Goal: Information Seeking & Learning: Learn about a topic

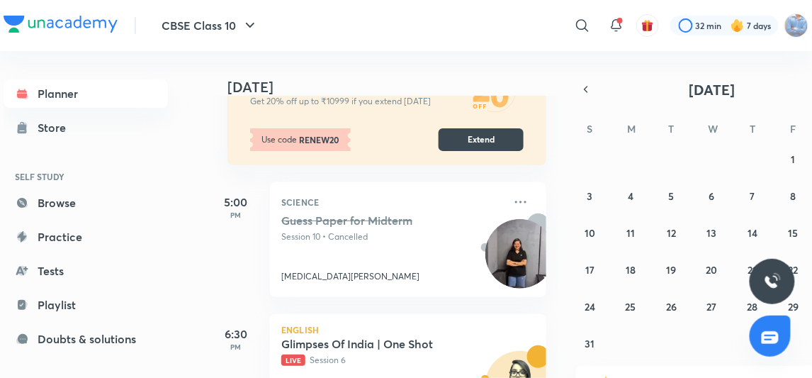
scroll to position [320, 0]
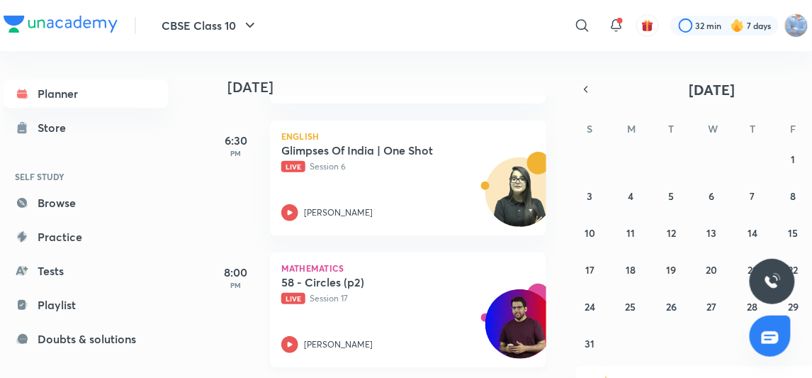
click at [287, 337] on icon at bounding box center [289, 344] width 17 height 17
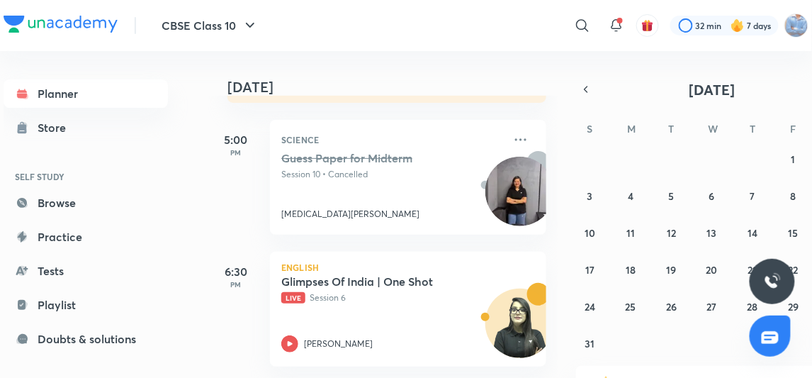
scroll to position [320, 0]
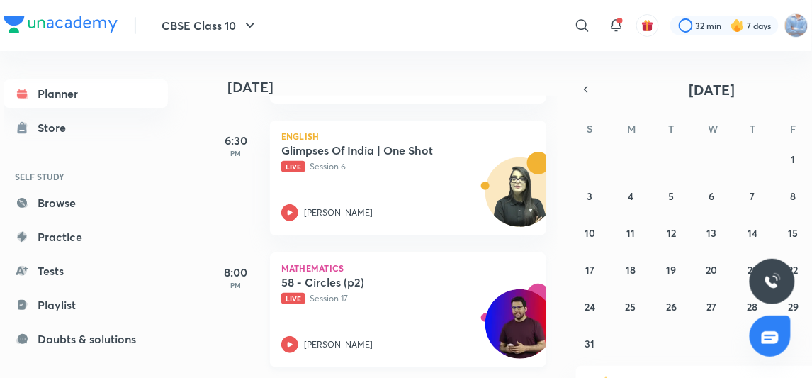
click at [286, 344] on icon at bounding box center [289, 344] width 17 height 17
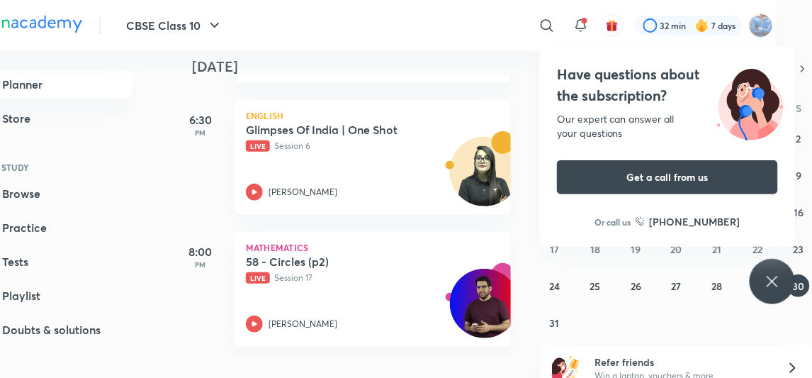
scroll to position [33, 35]
